Goal: Task Accomplishment & Management: Manage account settings

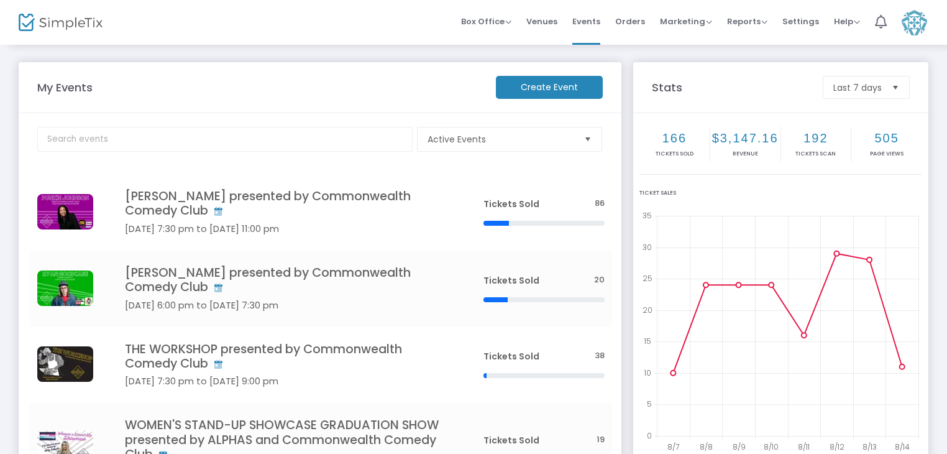
click at [626, 26] on span "Orders" at bounding box center [630, 22] width 30 height 32
click at [629, 23] on span "Orders" at bounding box center [630, 22] width 30 height 32
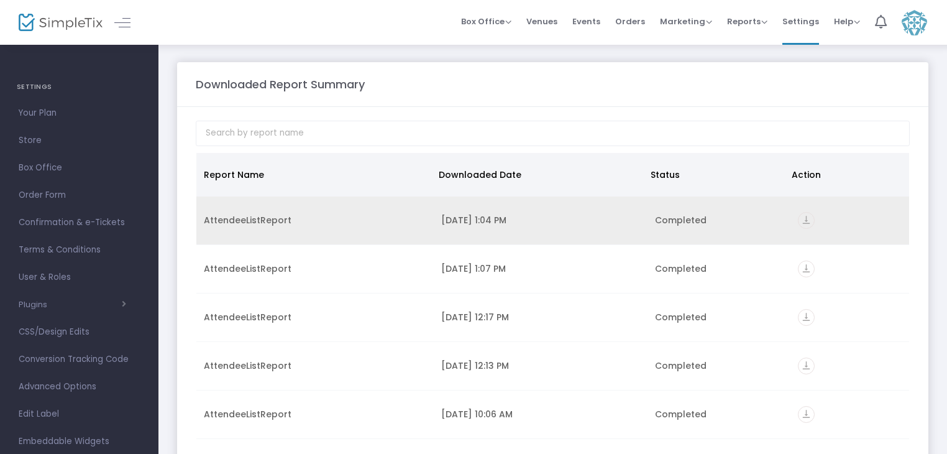
click at [798, 217] on icon "vertical_align_bottom" at bounding box center [806, 220] width 17 height 17
